Goal: Task Accomplishment & Management: Use online tool/utility

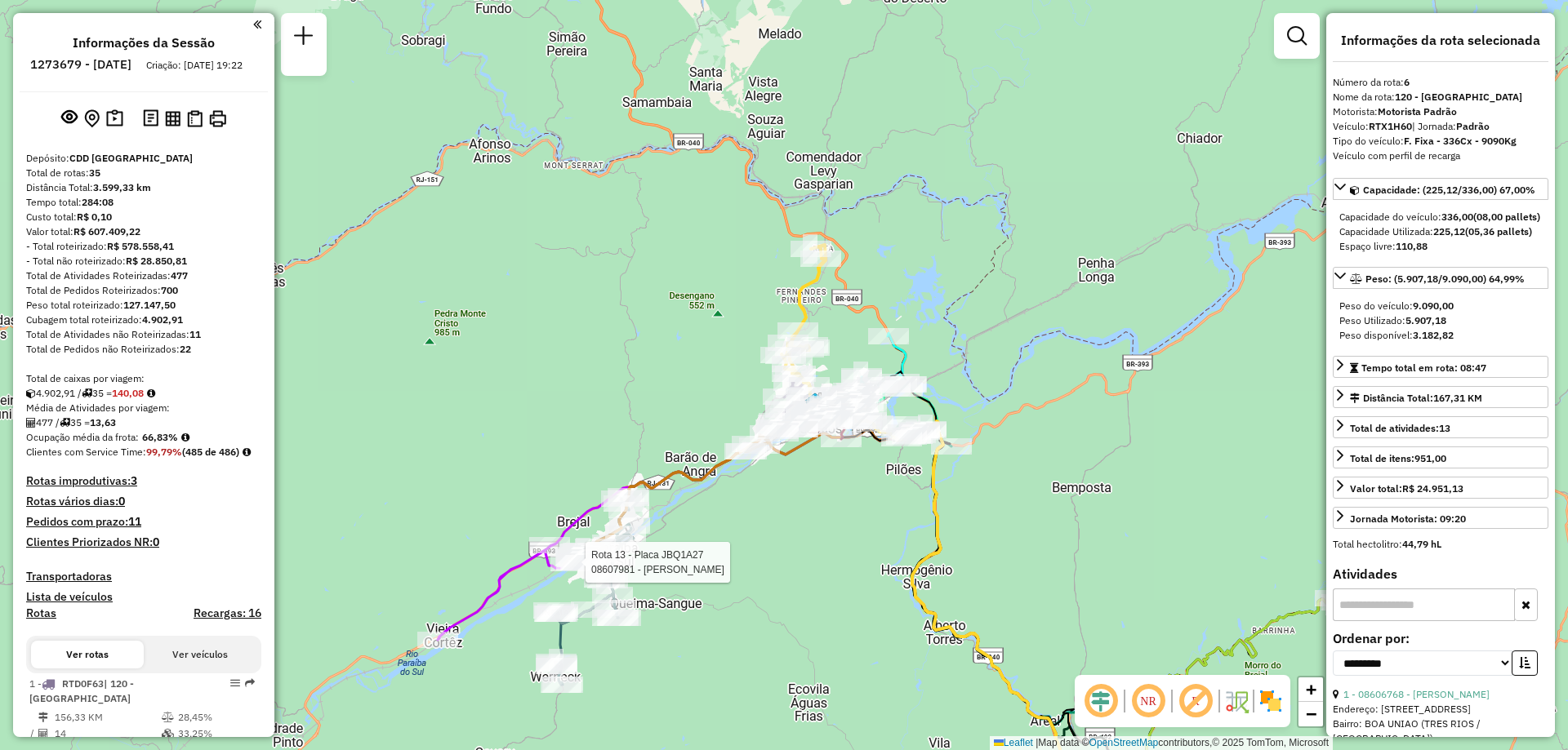
select select "**********"
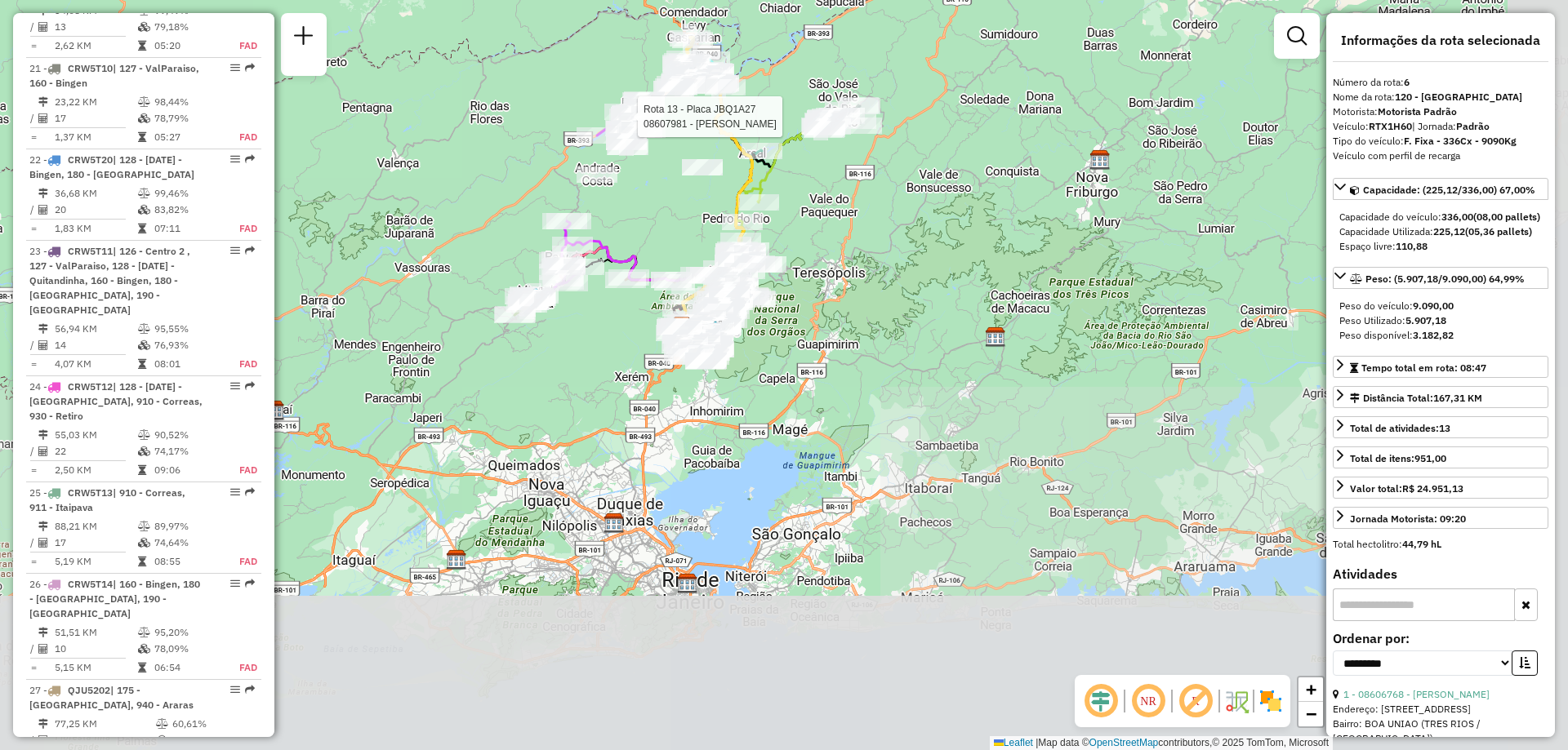
drag, startPoint x: 917, startPoint y: 521, endPoint x: 803, endPoint y: 69, distance: 466.2
click at [803, 69] on div "Rota 13 - Placa JBQ1A27 08607981 - EMANOELE BATISTA PAU Janela de atendimento G…" at bounding box center [784, 375] width 1568 height 750
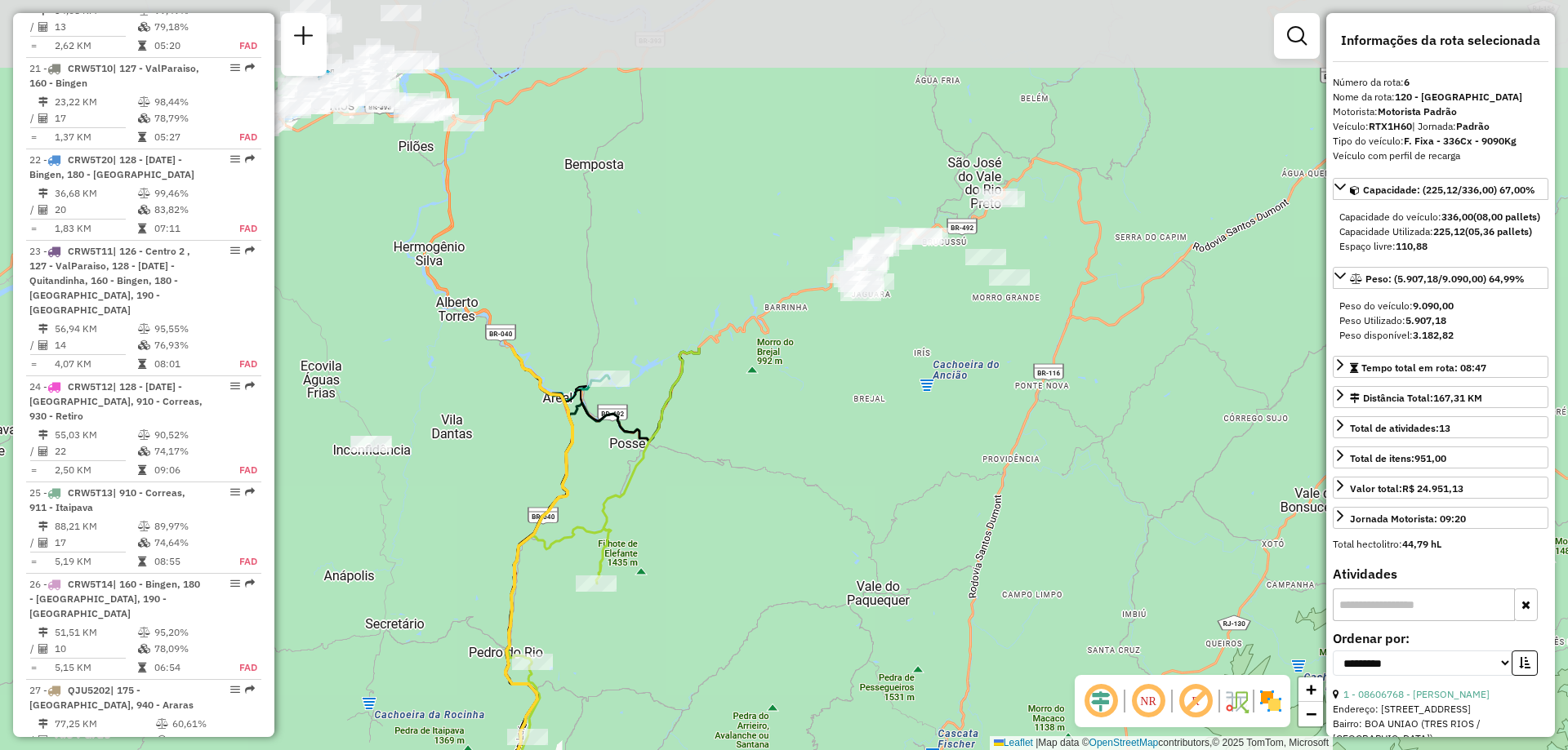
drag, startPoint x: 841, startPoint y: 172, endPoint x: 739, endPoint y: 595, distance: 435.1
click at [739, 595] on div "Rota 13 - Placa JBQ1A27 08607981 - EMANOELE BATISTA PAU Janela de atendimento G…" at bounding box center [784, 375] width 1568 height 750
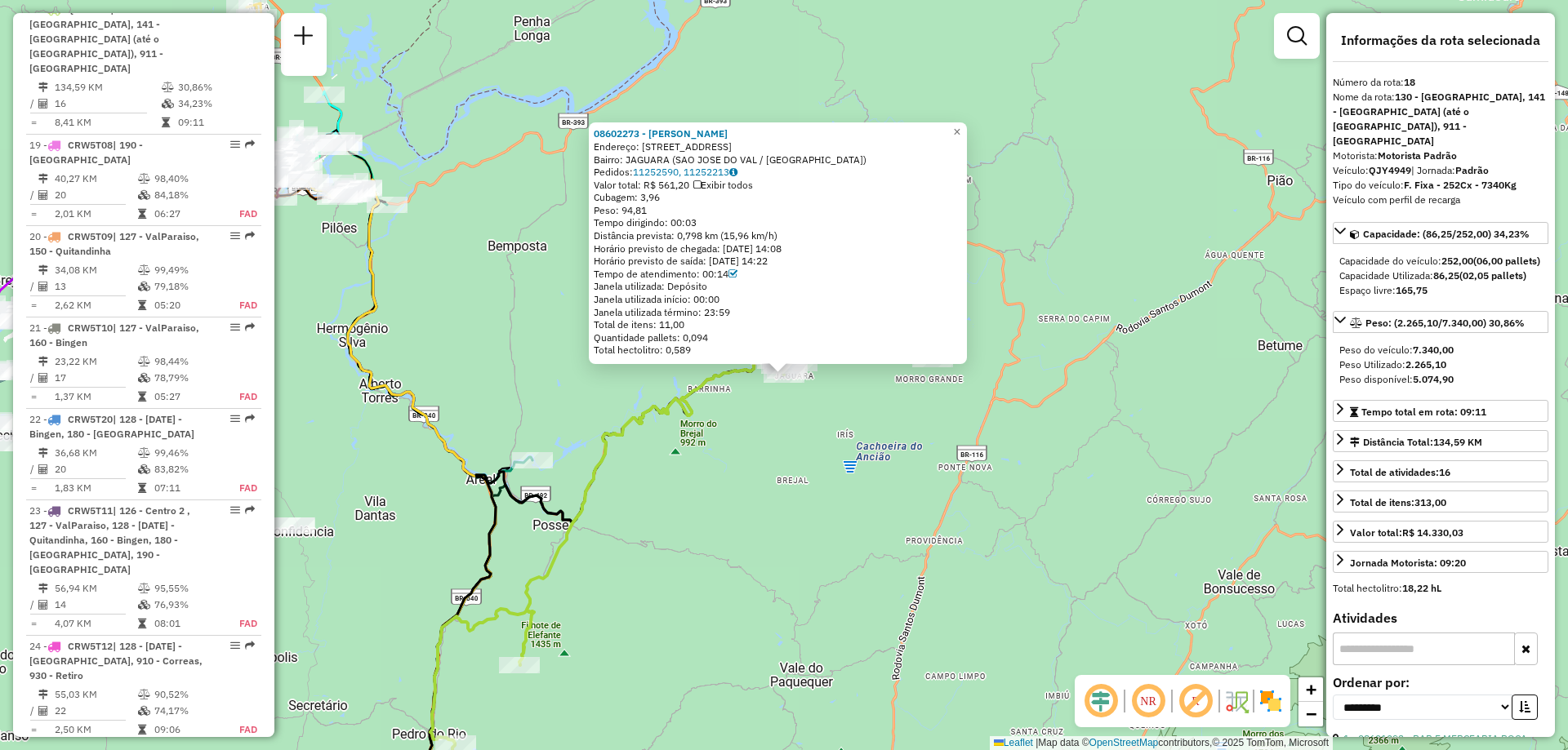
scroll to position [2200, 0]
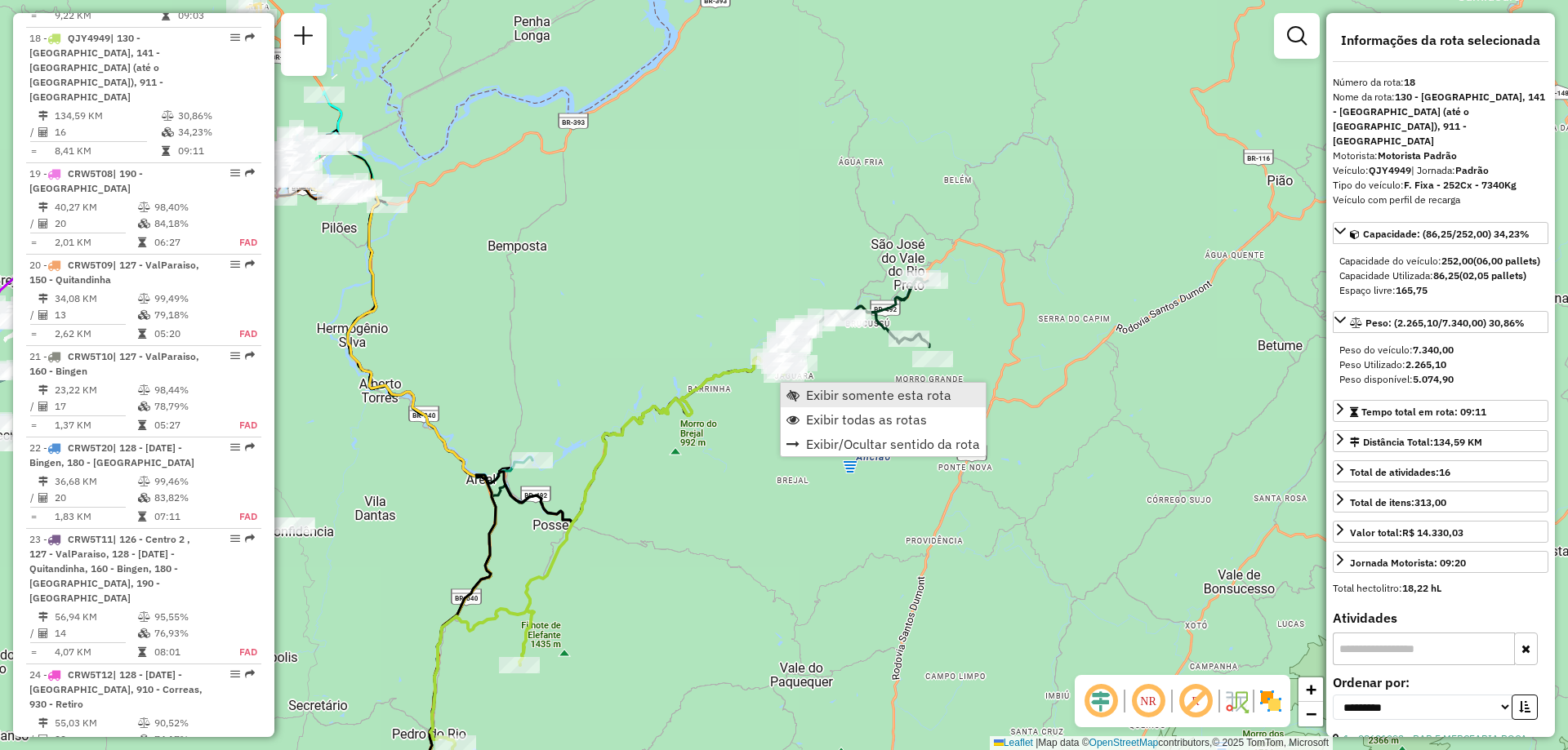
click at [815, 400] on span "Exibir somente esta rota" at bounding box center [879, 395] width 145 height 13
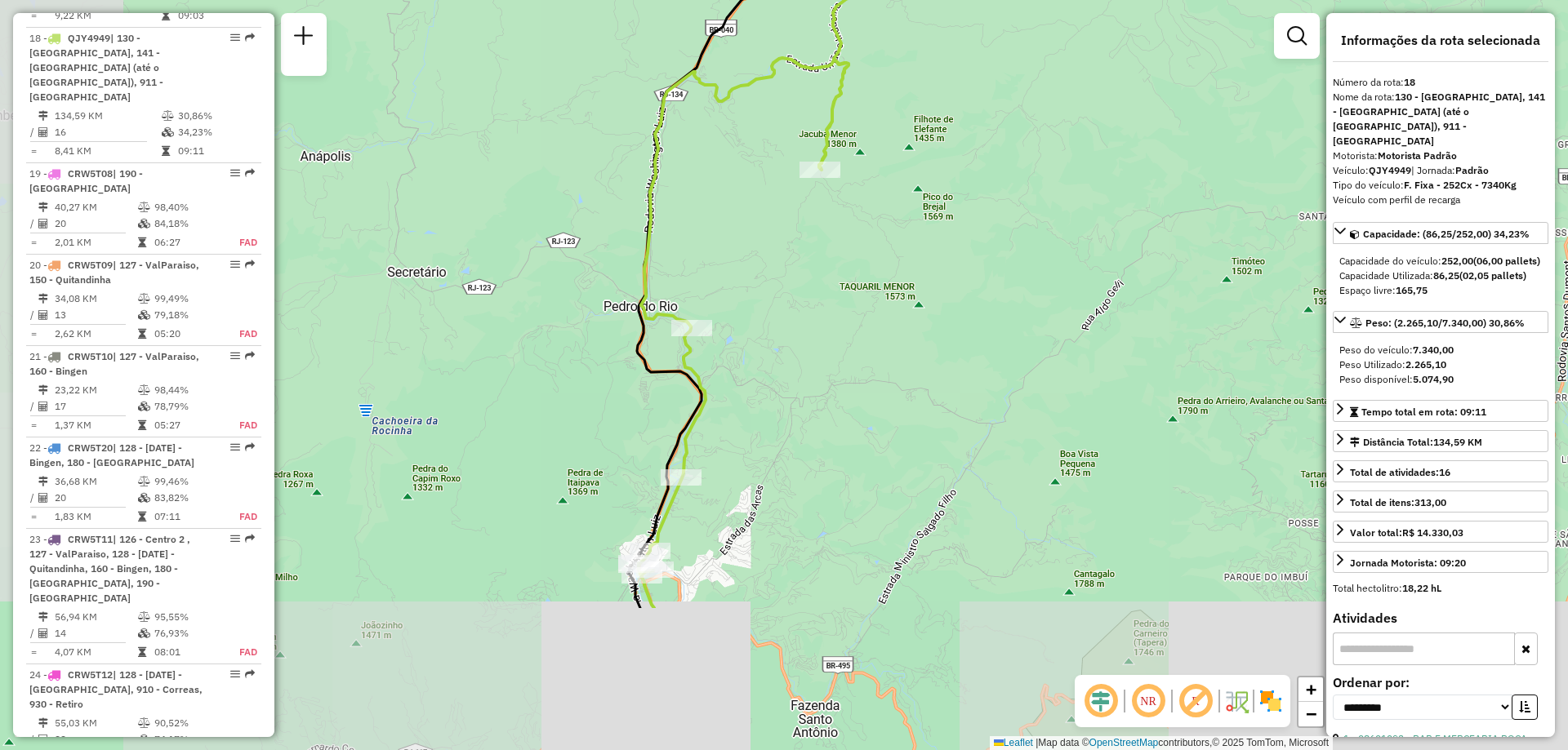
drag, startPoint x: 786, startPoint y: 510, endPoint x: 921, endPoint y: 292, distance: 256.4
click at [921, 292] on div "Janela de atendimento Grade de atendimento Capacidade Transportadoras Veículos …" at bounding box center [784, 375] width 1568 height 750
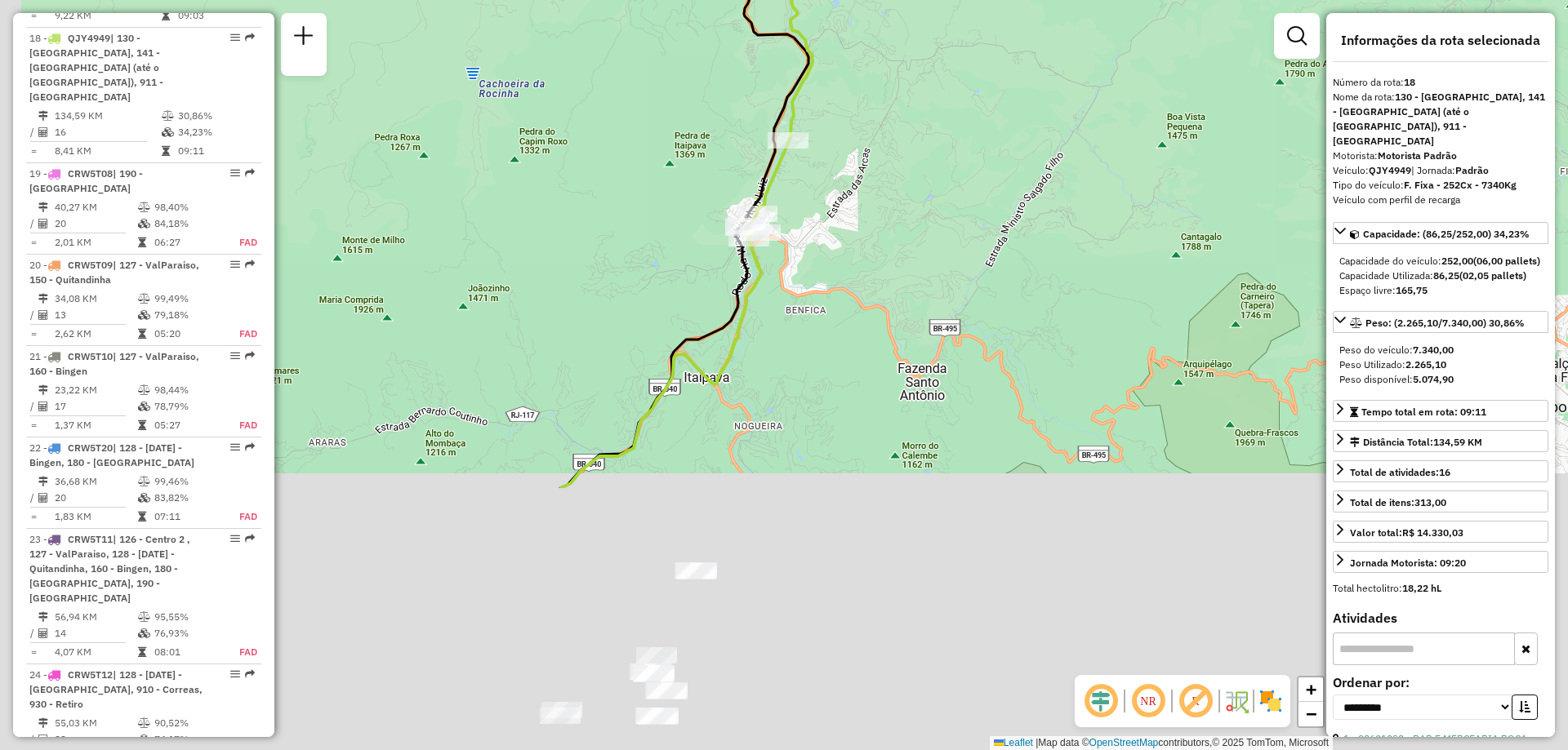
drag, startPoint x: 857, startPoint y: 488, endPoint x: 966, endPoint y: 147, distance: 358.0
click at [966, 147] on div "Janela de atendimento Grade de atendimento Capacidade Transportadoras Veículos …" at bounding box center [784, 375] width 1568 height 750
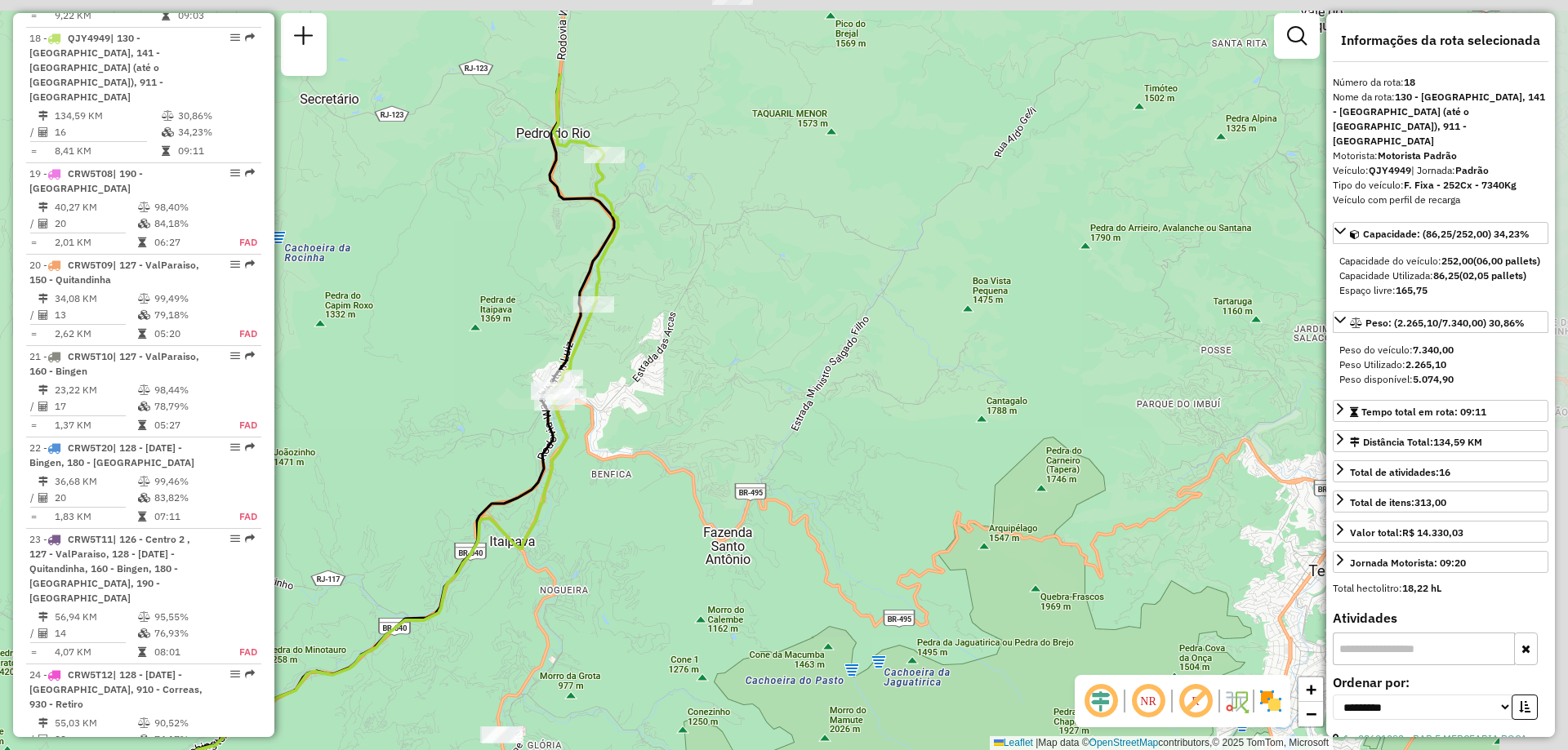
drag, startPoint x: 689, startPoint y: 483, endPoint x: 581, endPoint y: 639, distance: 189.7
click at [581, 639] on div "Janela de atendimento Grade de atendimento Capacidade Transportadoras Veículos …" at bounding box center [784, 375] width 1568 height 750
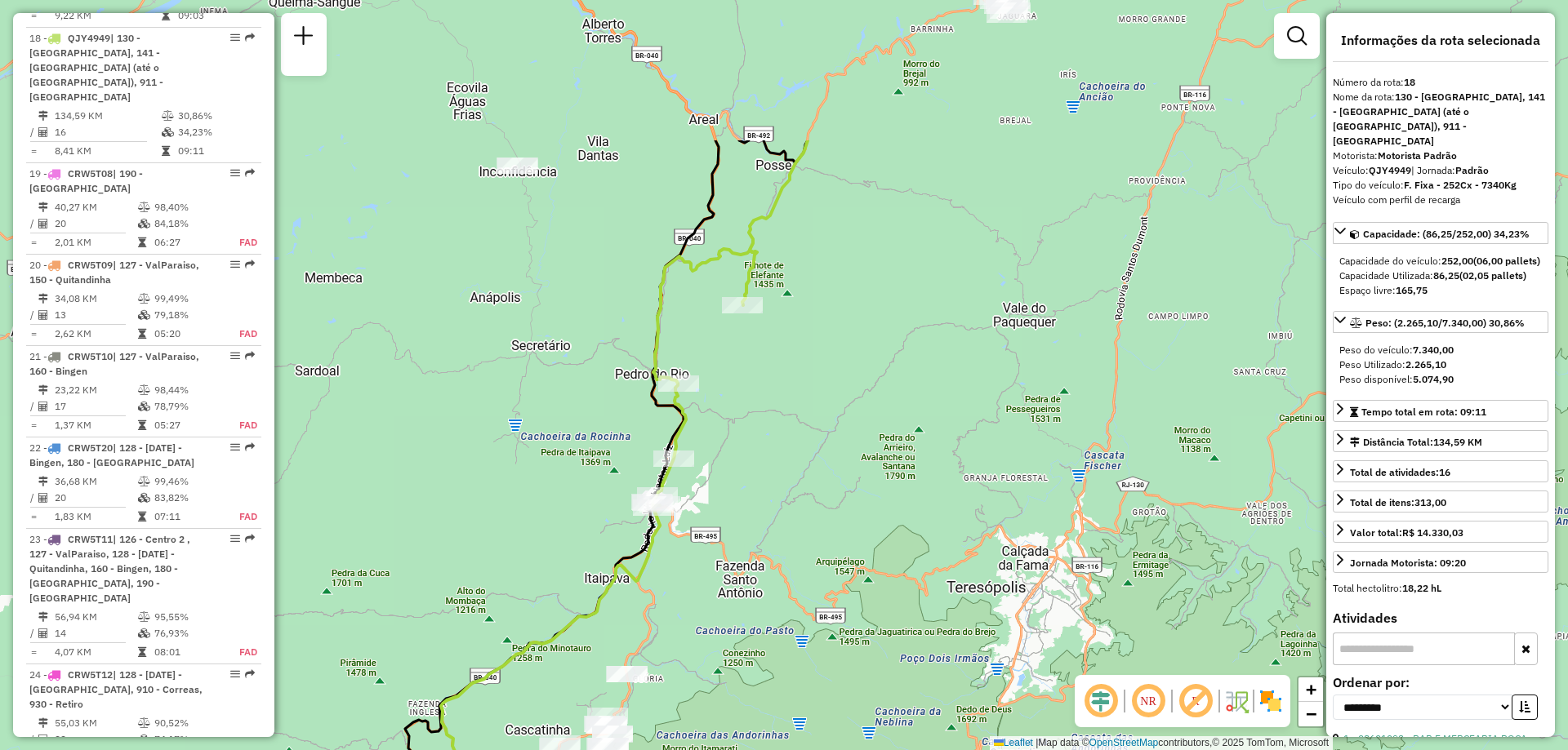
drag, startPoint x: 788, startPoint y: 116, endPoint x: 771, endPoint y: 329, distance: 213.7
click at [771, 329] on div "Janela de atendimento Grade de atendimento Capacidade Transportadoras Veículos …" at bounding box center [784, 375] width 1568 height 750
